Goal: Task Accomplishment & Management: Complete application form

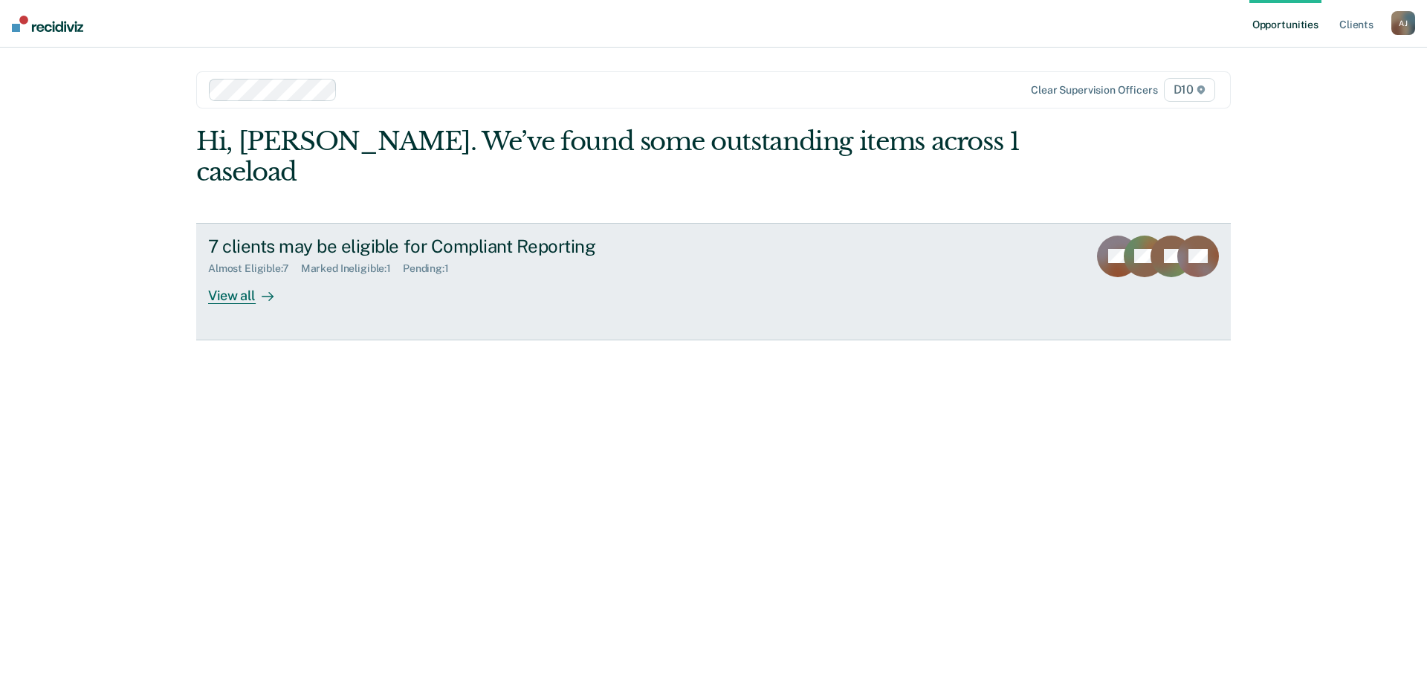
click at [333, 301] on div "7 clients may be eligible for Compliant Reporting Almost Eligible : 7 Marked In…" at bounding box center [486, 270] width 557 height 68
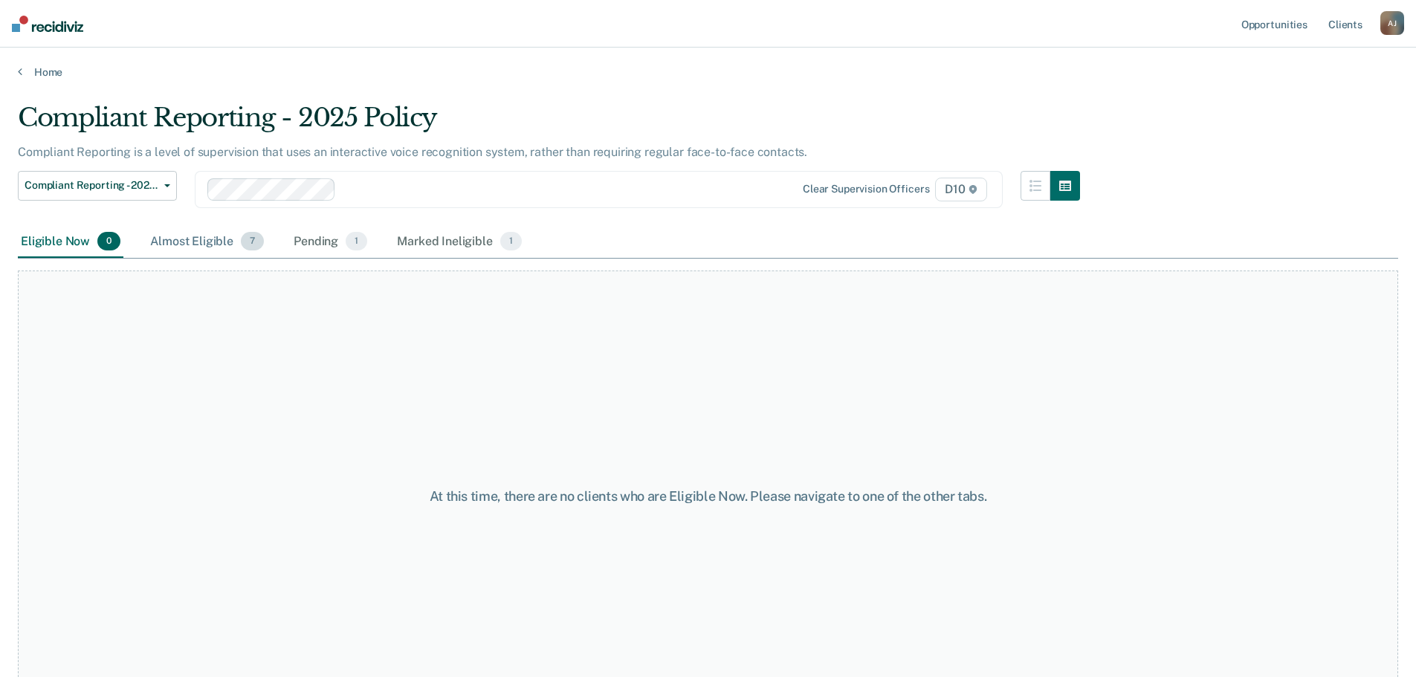
click at [195, 239] on div "Almost Eligible 7" at bounding box center [207, 242] width 120 height 33
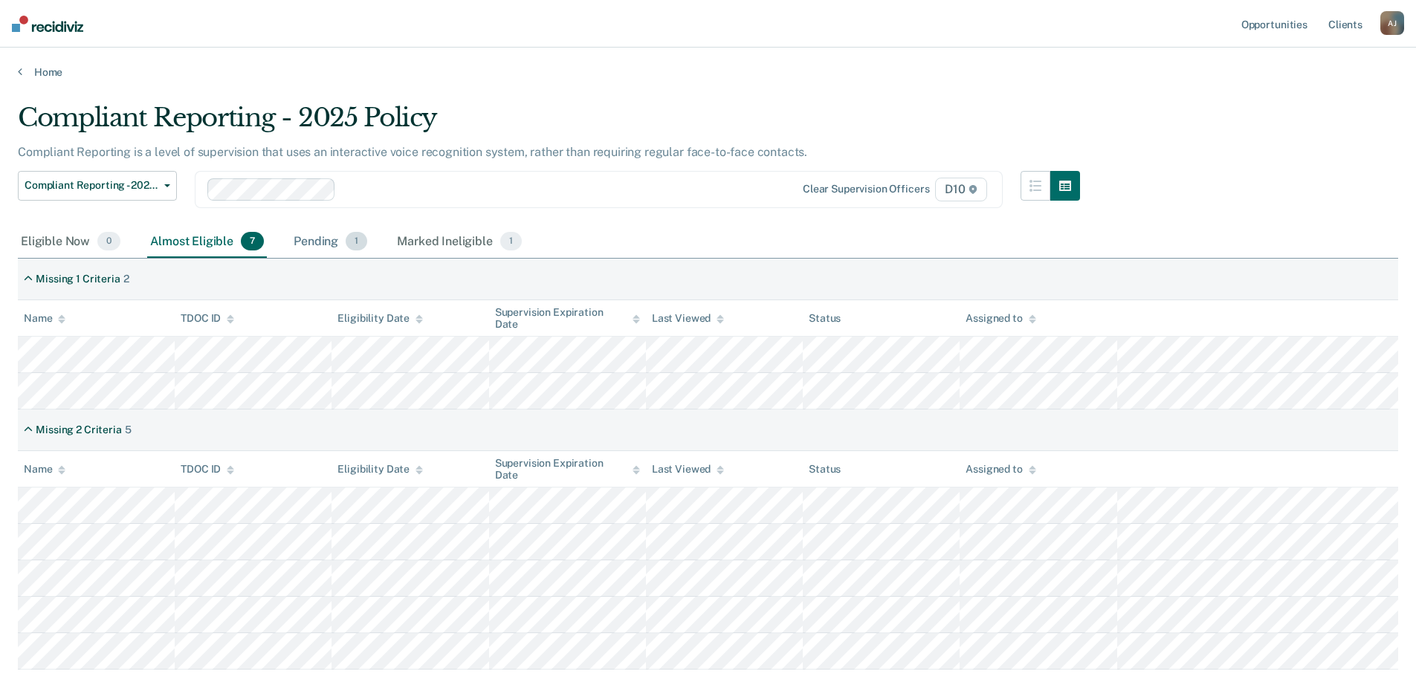
click at [300, 239] on div "Pending 1" at bounding box center [331, 242] width 80 height 33
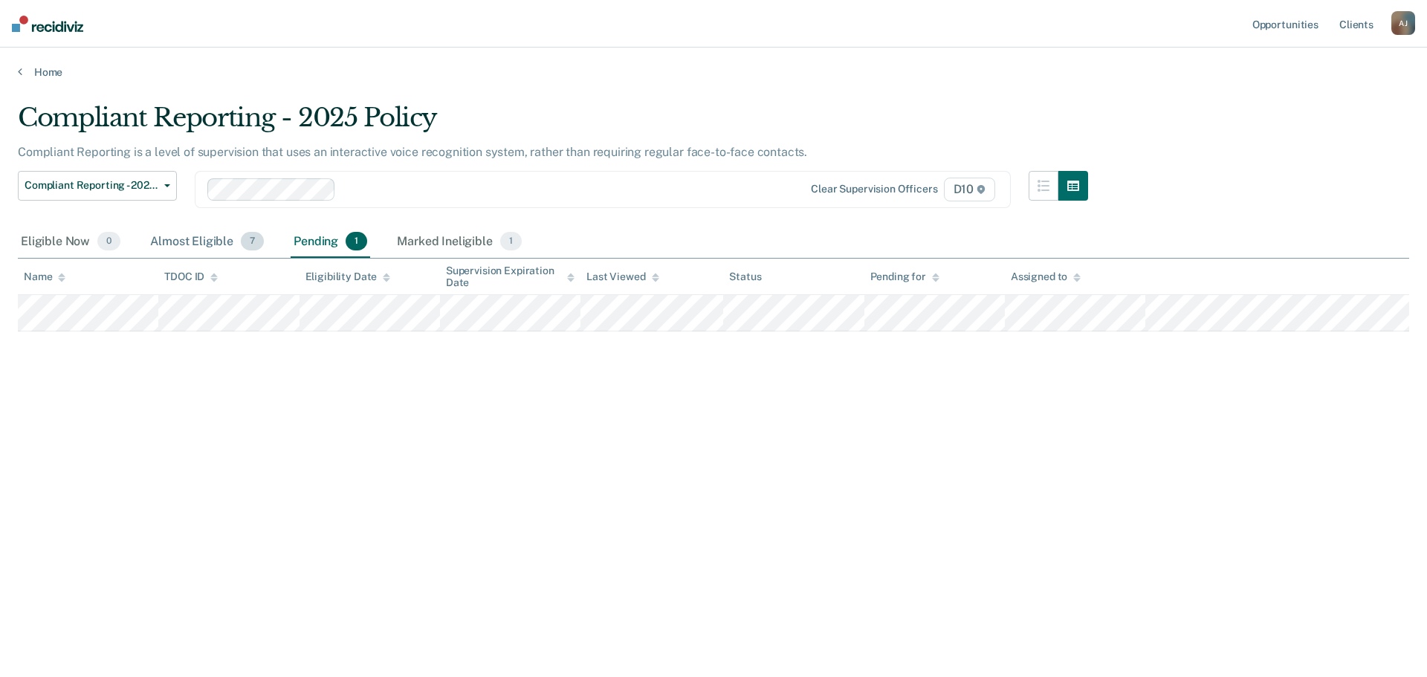
click at [197, 241] on div "Almost Eligible 7" at bounding box center [207, 242] width 120 height 33
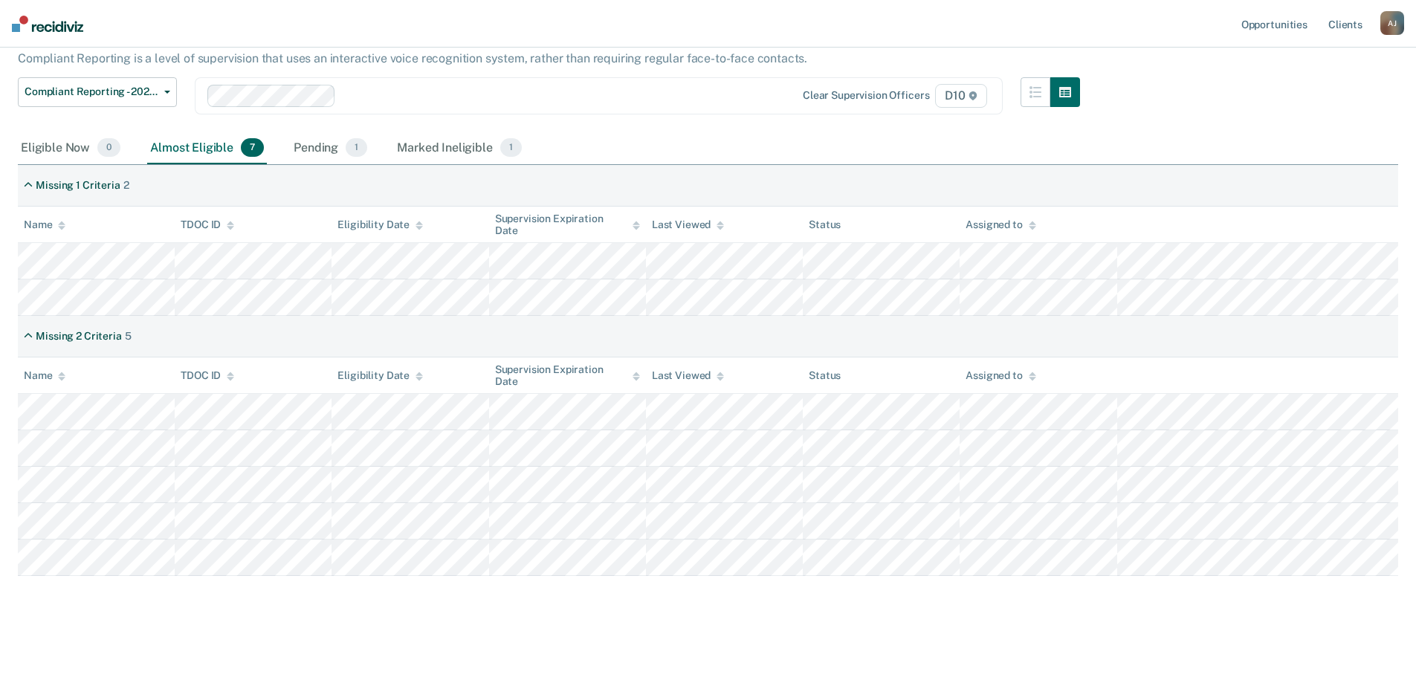
scroll to position [100, 0]
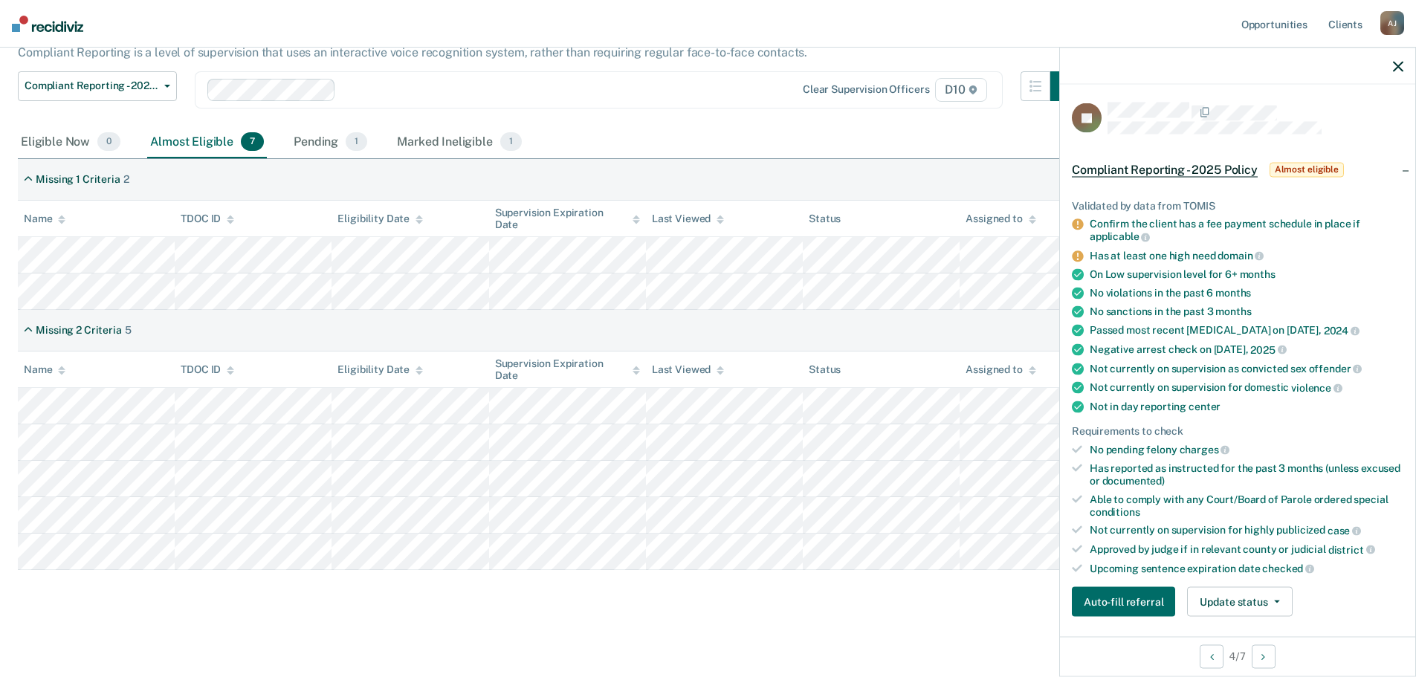
click at [1128, 239] on div "Confirm the client has a fee payment schedule in place if applicable" at bounding box center [1247, 230] width 314 height 25
click at [1085, 226] on li "Confirm the client has a fee payment schedule in place if applicable" at bounding box center [1238, 230] width 332 height 25
click at [1078, 221] on icon at bounding box center [1077, 224] width 11 height 11
click at [1085, 613] on button "Auto-fill referral" at bounding box center [1123, 602] width 103 height 30
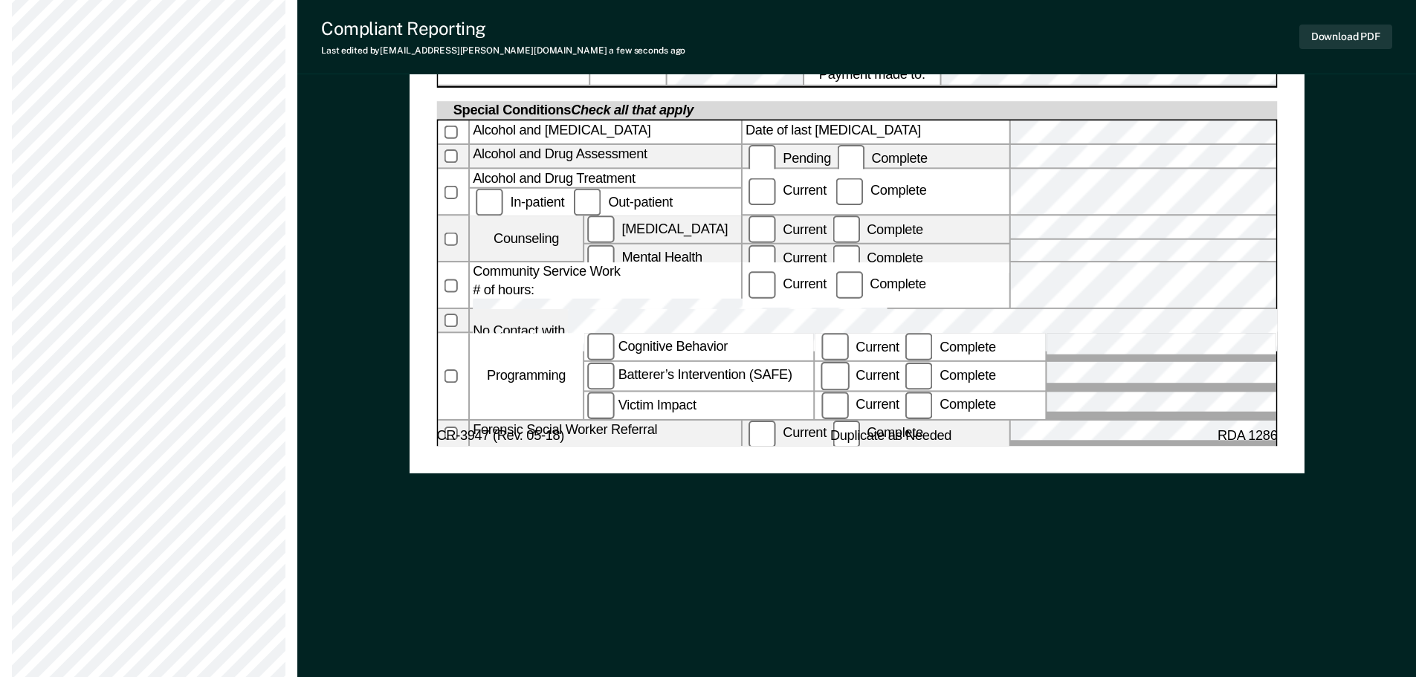
scroll to position [818, 0]
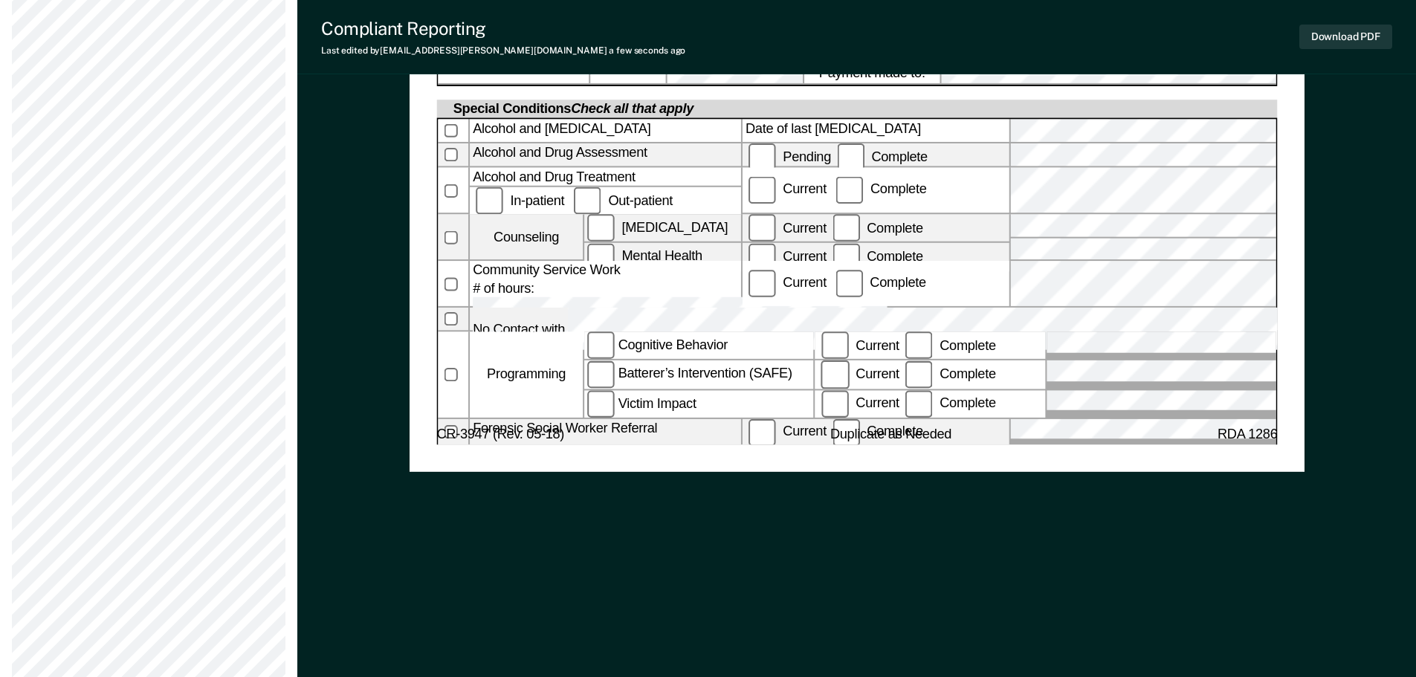
drag, startPoint x: 677, startPoint y: 386, endPoint x: 677, endPoint y: 377, distance: 8.9
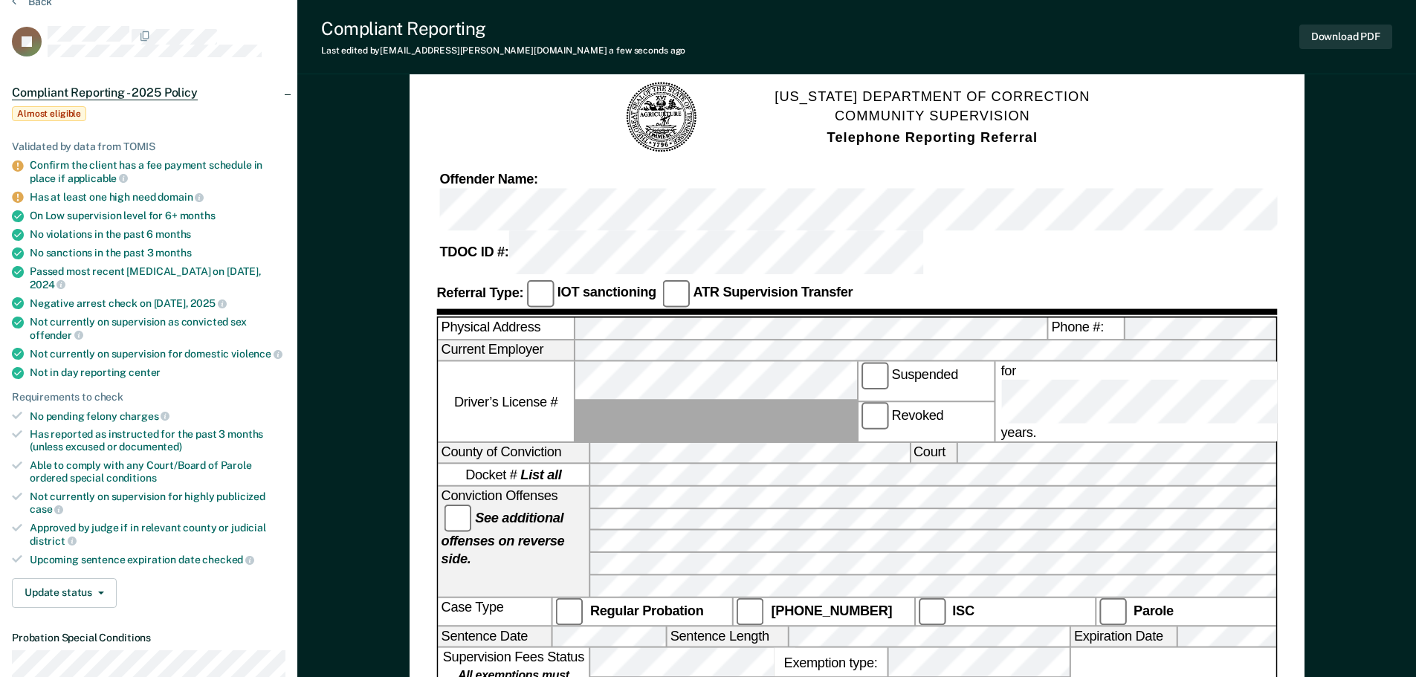
scroll to position [0, 0]
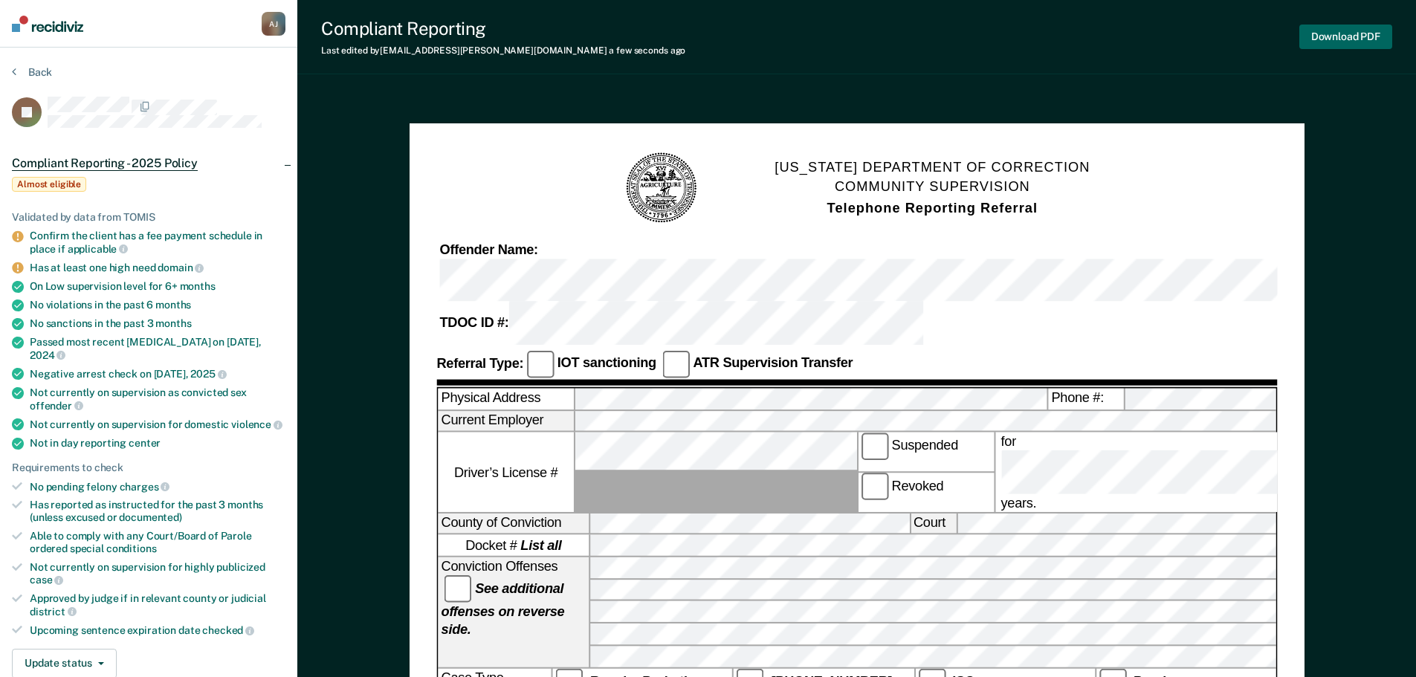
click at [1379, 35] on button "Download PDF" at bounding box center [1345, 37] width 93 height 25
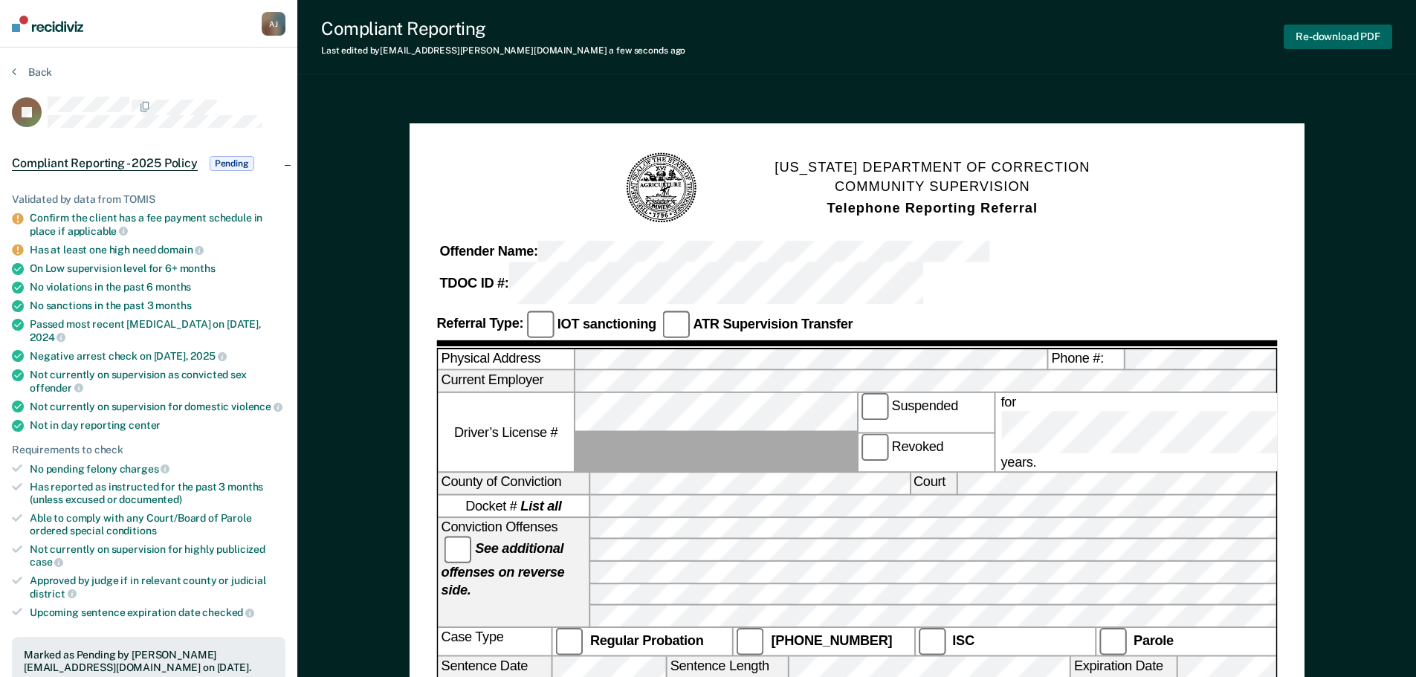
click at [1352, 44] on button "Re-download PDF" at bounding box center [1338, 37] width 109 height 25
